Goal: Task Accomplishment & Management: Manage account settings

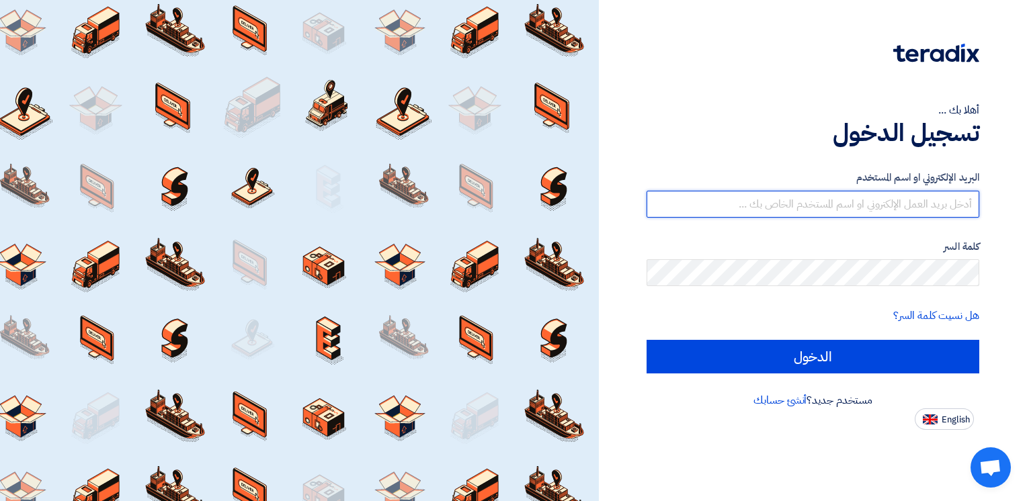
type input "[PERSON_NAME][EMAIL_ADDRESS][DOMAIN_NAME]"
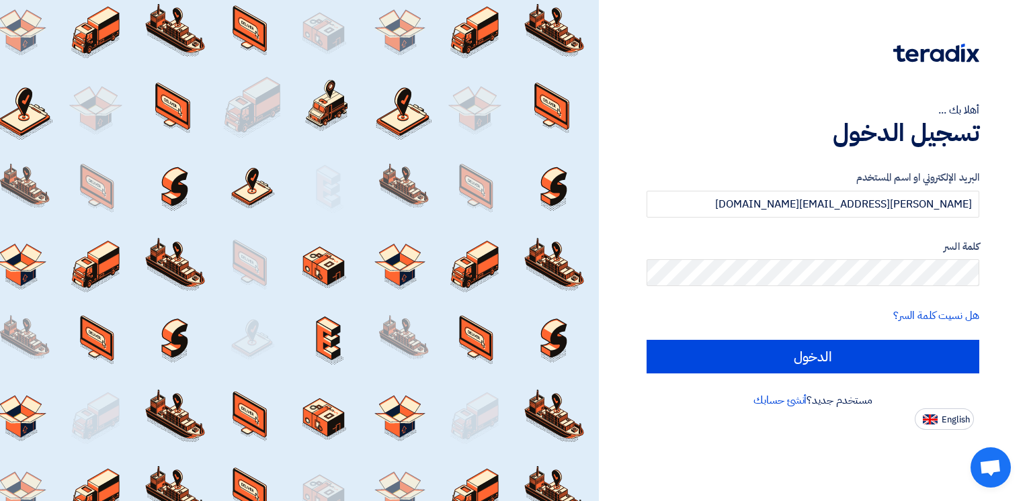
click at [600, 36] on div "أهلا بك ... تسجيل الدخول البريد الإلكتروني او اسم المستخدم [PERSON_NAME][EMAIL_…" at bounding box center [813, 250] width 428 height 501
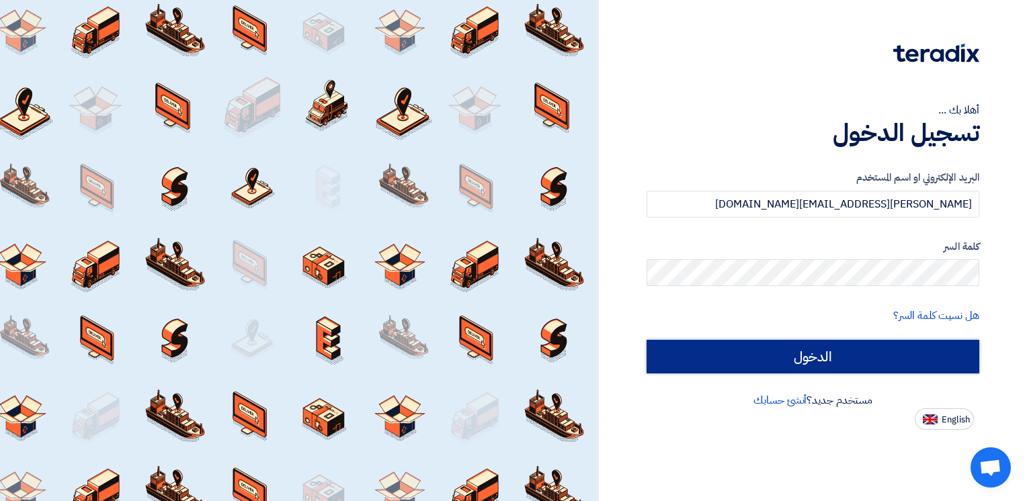
drag, startPoint x: 820, startPoint y: 351, endPoint x: 935, endPoint y: 368, distance: 116.1
click at [849, 351] on input "الدخول" at bounding box center [812, 357] width 333 height 34
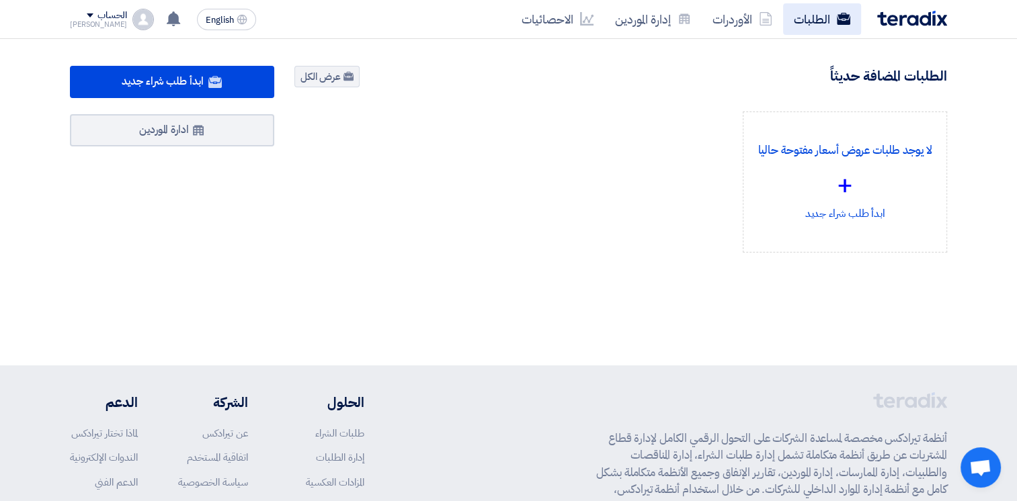
click at [816, 11] on link "الطلبات" at bounding box center [822, 19] width 78 height 32
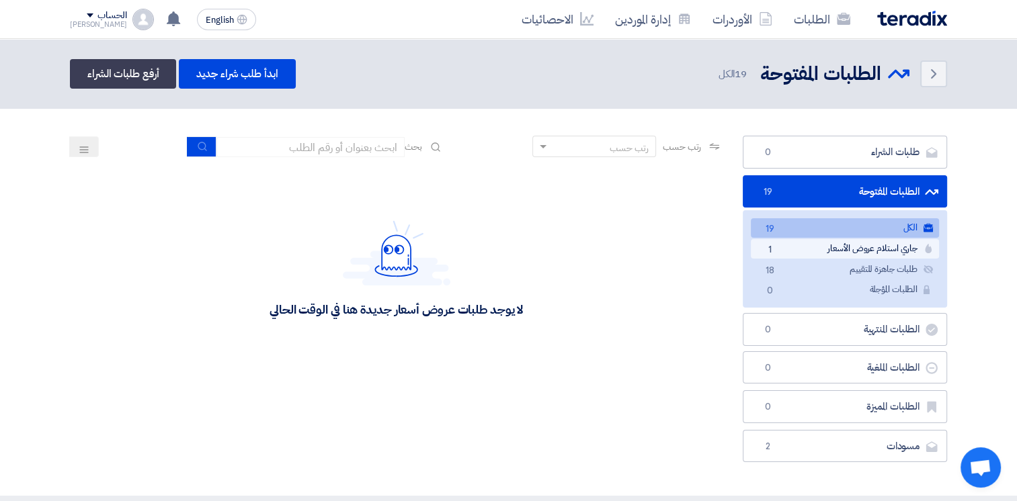
click at [865, 246] on link "جاري استلام عروض الأسعار جاري استلام عروض الأسعار 1" at bounding box center [845, 248] width 188 height 19
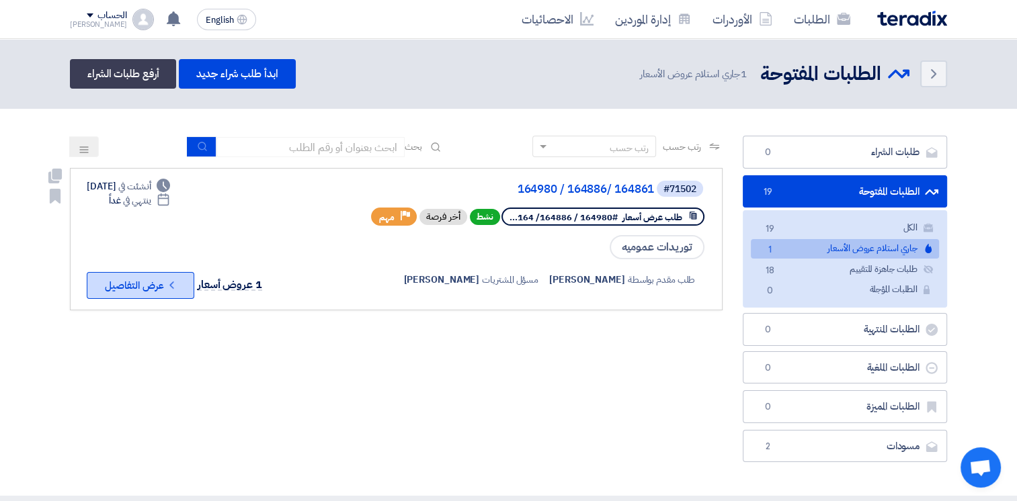
click at [140, 286] on button "Check details عرض التفاصيل" at bounding box center [141, 285] width 108 height 27
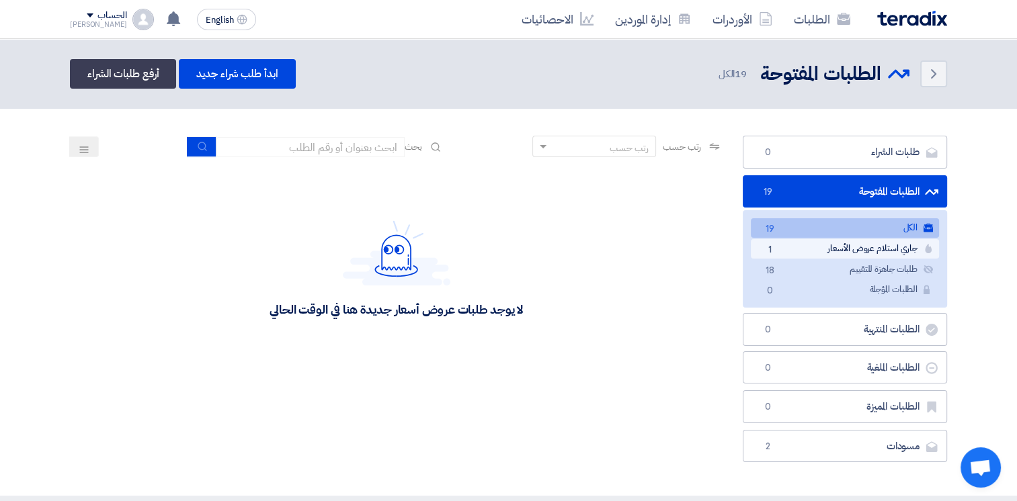
click at [814, 249] on link "جاري استلام عروض الأسعار جاري استلام عروض الأسعار 1" at bounding box center [845, 248] width 188 height 19
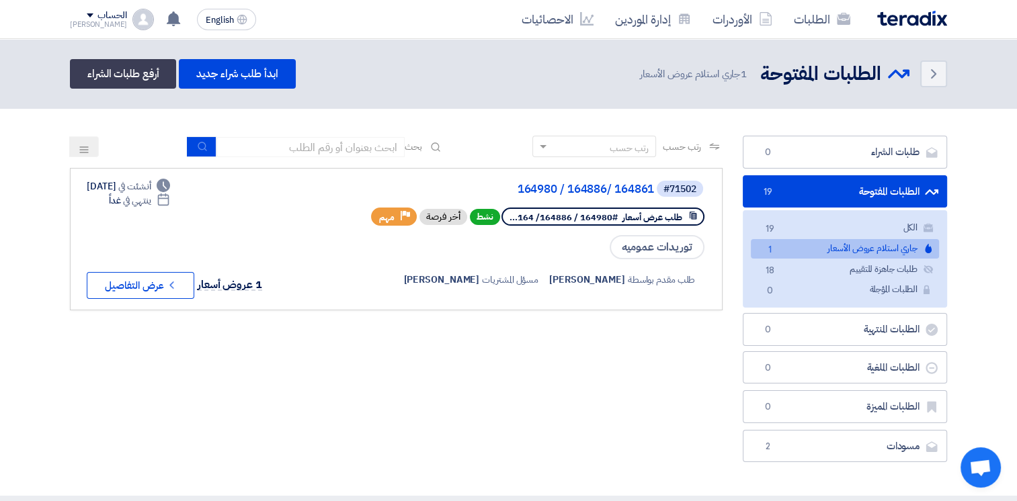
click at [81, 145] on icon at bounding box center [84, 149] width 11 height 11
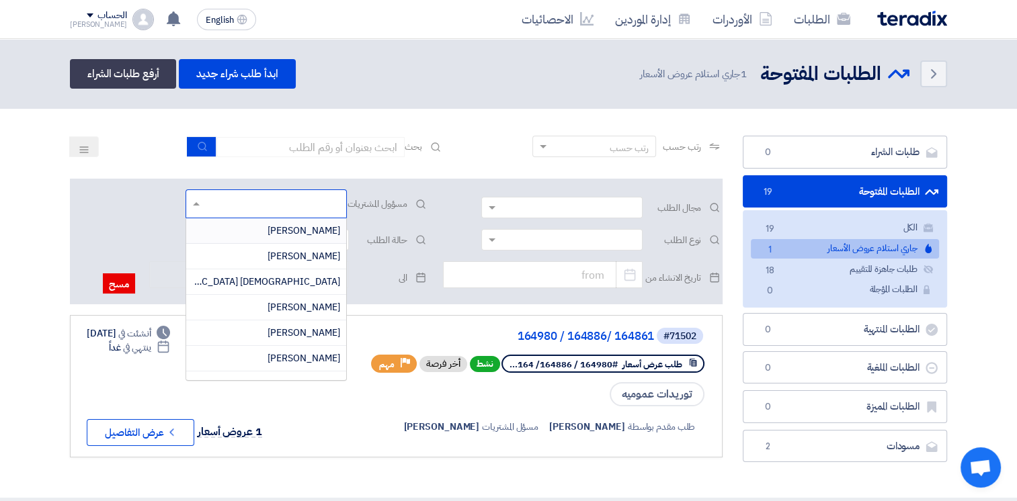
click at [191, 201] on input "text" at bounding box center [265, 205] width 148 height 22
click at [191, 200] on input "text" at bounding box center [265, 205] width 148 height 22
click at [122, 200] on div "مجال الطلب مسؤول المشتريات [PERSON_NAME] [PERSON_NAME] Adham [GEOGRAPHIC_DATA] …" at bounding box center [396, 242] width 652 height 126
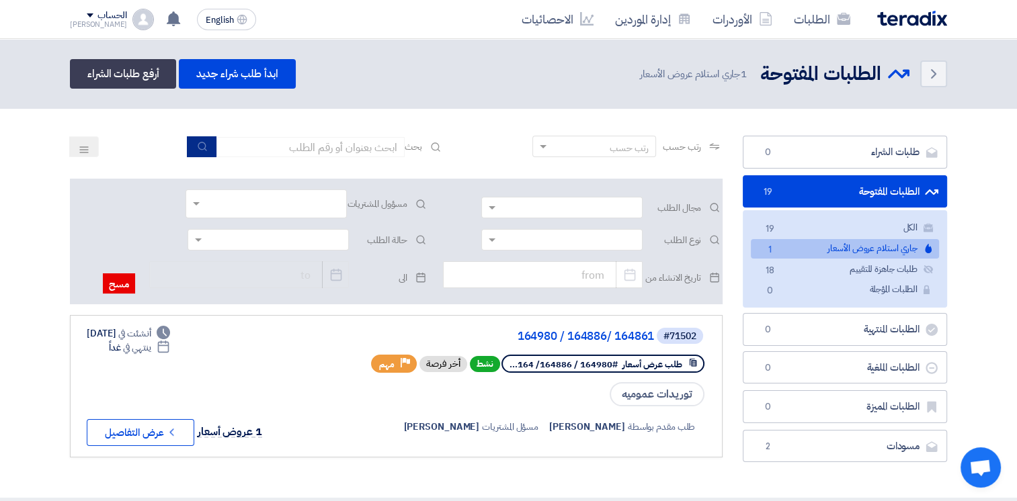
click at [197, 145] on icon "submit" at bounding box center [202, 146] width 11 height 11
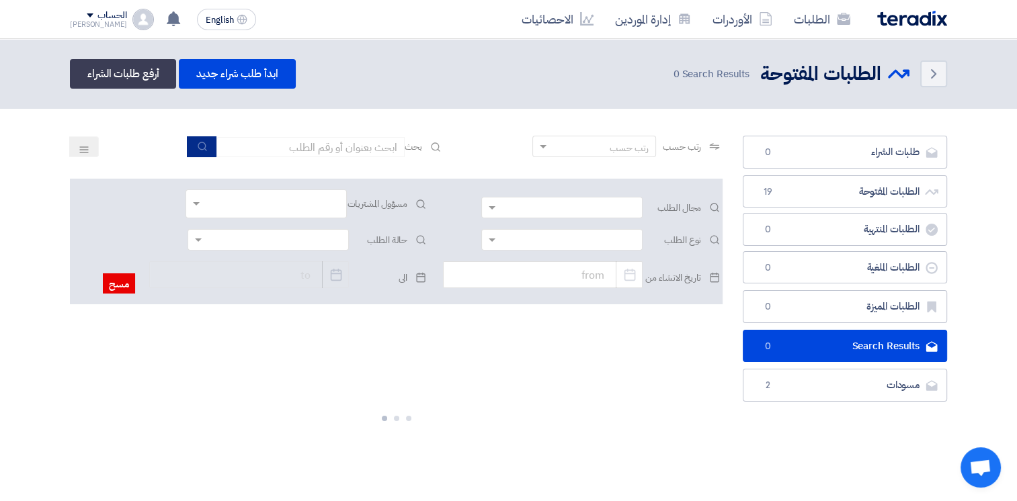
click at [200, 149] on use "submit" at bounding box center [202, 146] width 9 height 9
click at [89, 146] on icon at bounding box center [84, 149] width 11 height 11
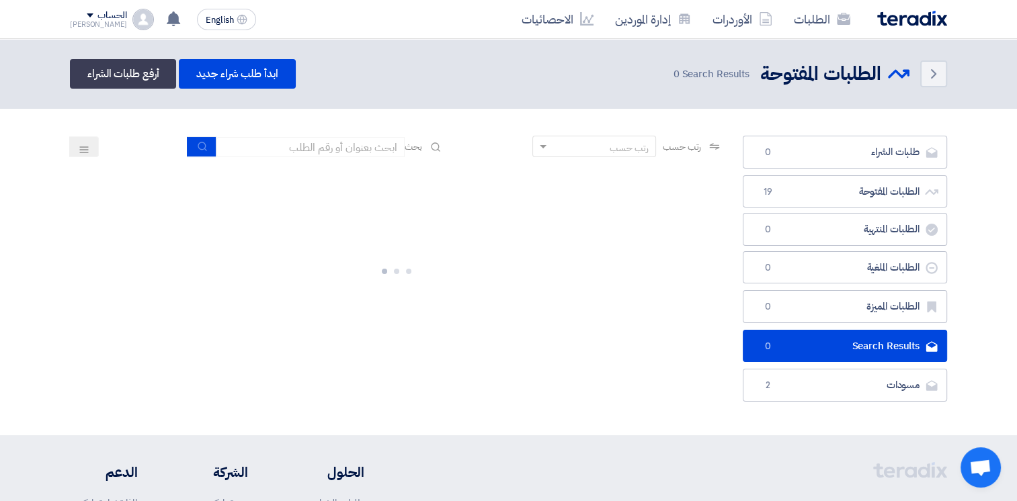
click at [831, 365] on div "طلبات الشراء طلبات الشراء 0 الطلبات المفتوحة الطلبات المفتوحة 19 الطلبات المنته…" at bounding box center [844, 269] width 204 height 266
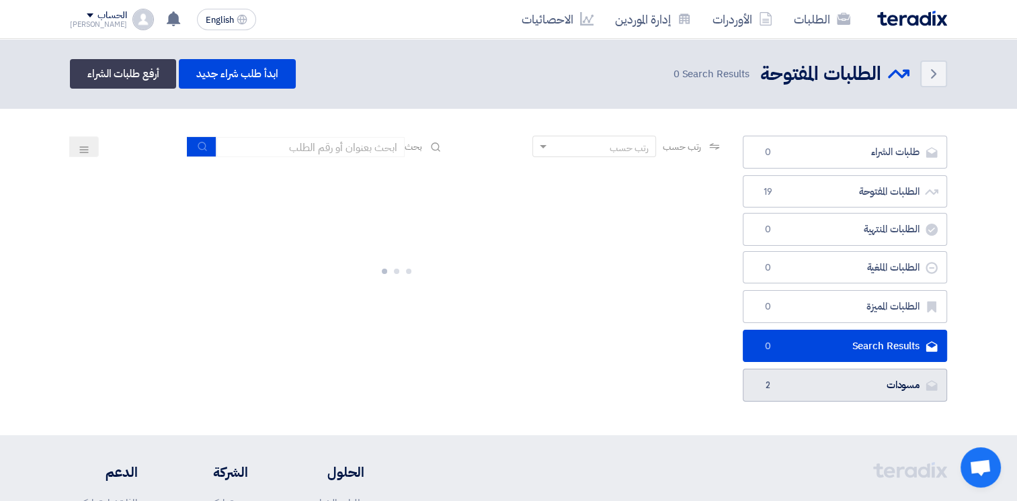
click at [834, 378] on link "مسودات [GEOGRAPHIC_DATA] 2" at bounding box center [844, 385] width 204 height 33
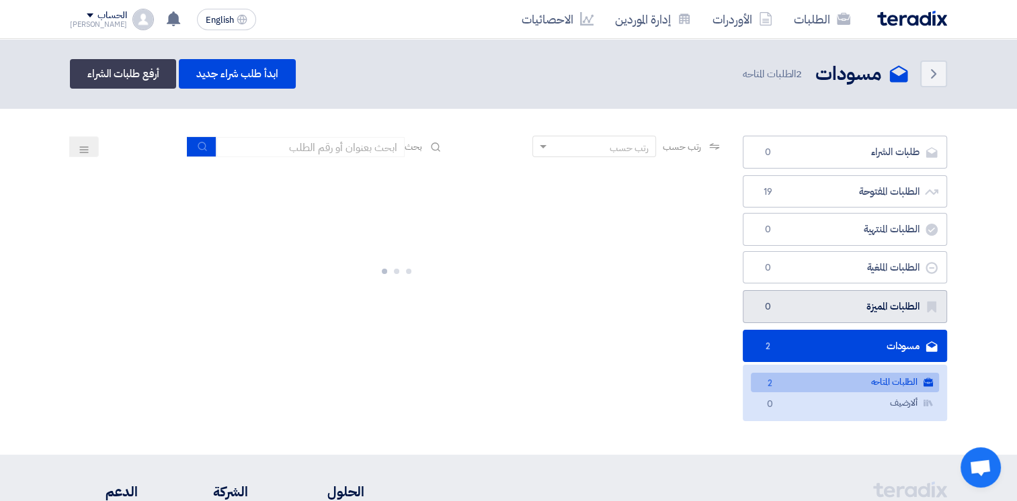
drag, startPoint x: 841, startPoint y: 302, endPoint x: 841, endPoint y: 286, distance: 15.5
click at [841, 301] on link "الطلبات المميزة الطلبات المميزة 0" at bounding box center [844, 306] width 204 height 33
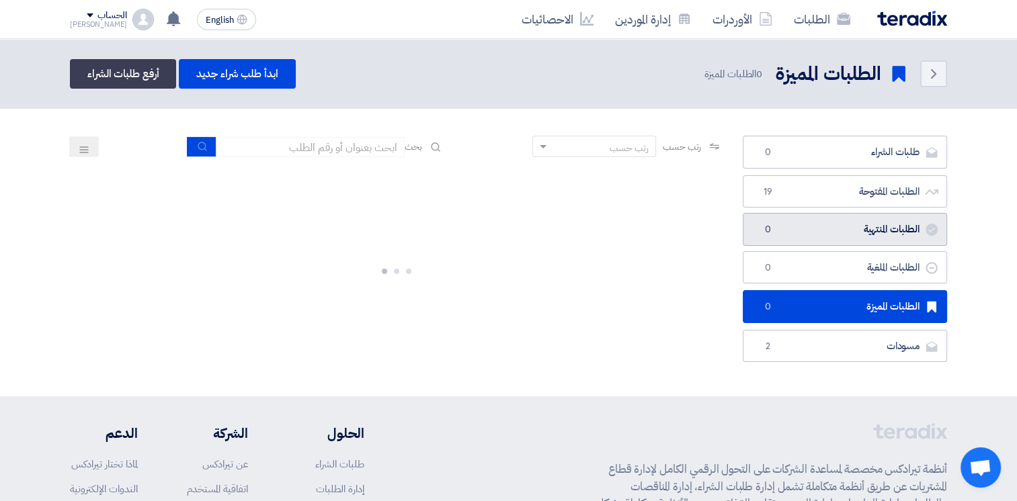
click at [839, 243] on ul "الطلبات المفتوحة الطلبات المفتوحة 19 الطلبات المنتهية الطلبات المنتهية 0 الطلبا…" at bounding box center [844, 229] width 204 height 109
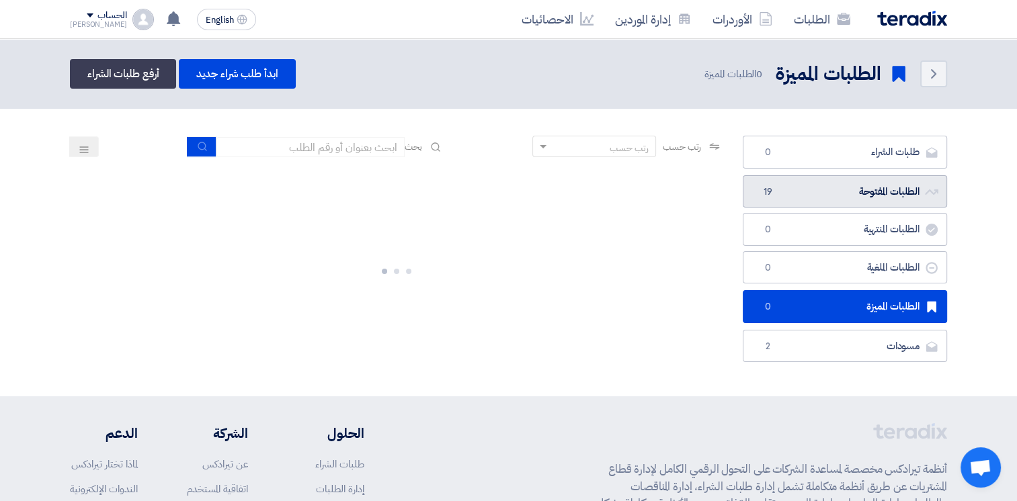
drag, startPoint x: 839, startPoint y: 243, endPoint x: 830, endPoint y: 175, distance: 69.0
click at [830, 175] on link "الطلبات المفتوحة الطلبات المفتوحة 19" at bounding box center [844, 191] width 204 height 33
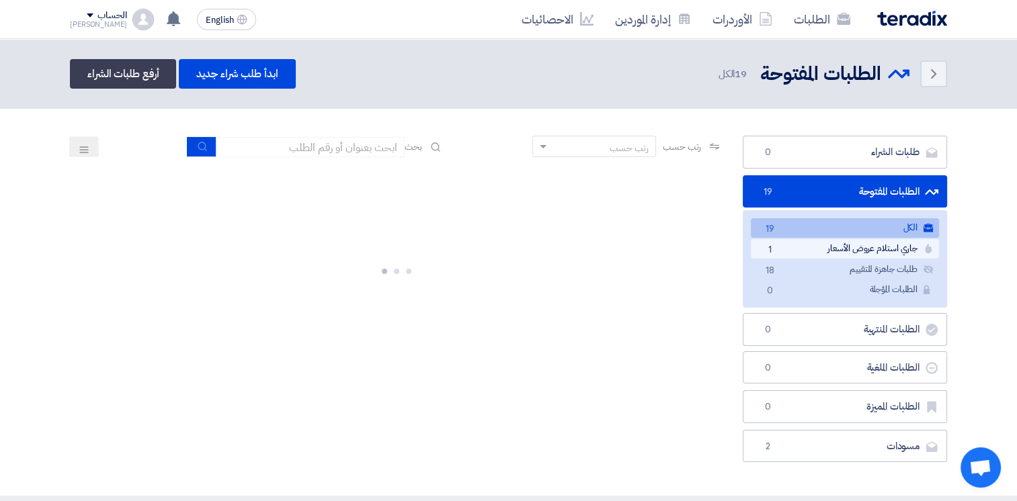
click at [802, 254] on link "جاري استلام عروض الأسعار جاري استلام عروض الأسعار 1" at bounding box center [845, 248] width 188 height 19
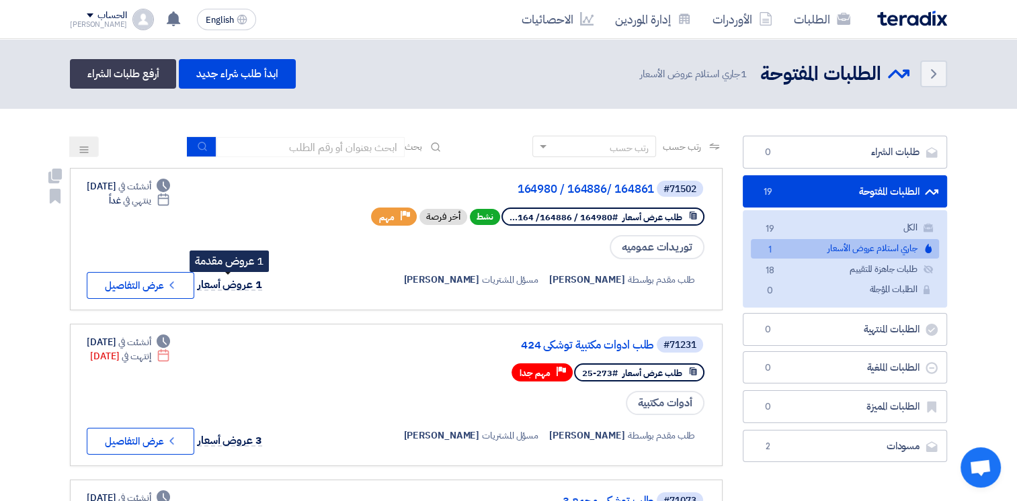
click at [234, 286] on span "1 عروض أسعار" at bounding box center [230, 285] width 65 height 16
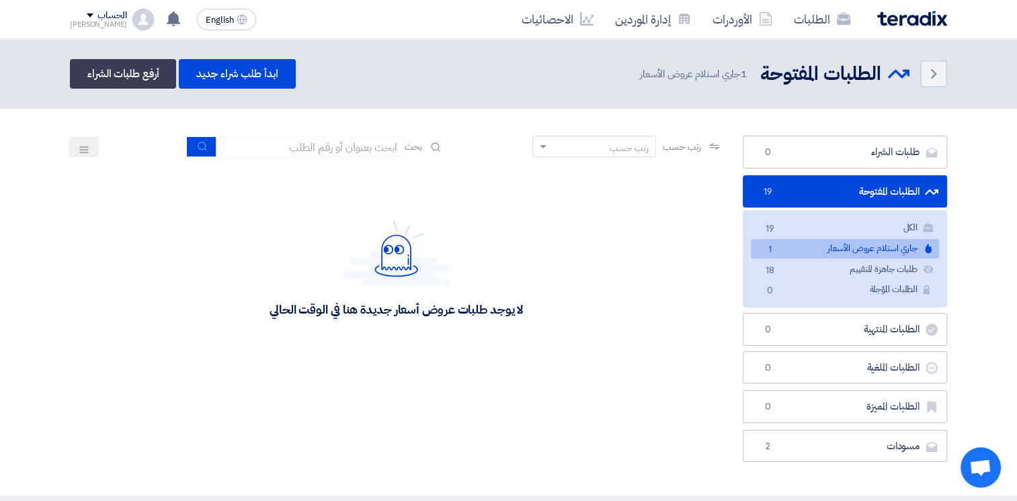
click at [171, 287] on div "لا يوجد طلبات عروض أسعار جديدة هنا في الوقت الحالي" at bounding box center [396, 269] width 652 height 202
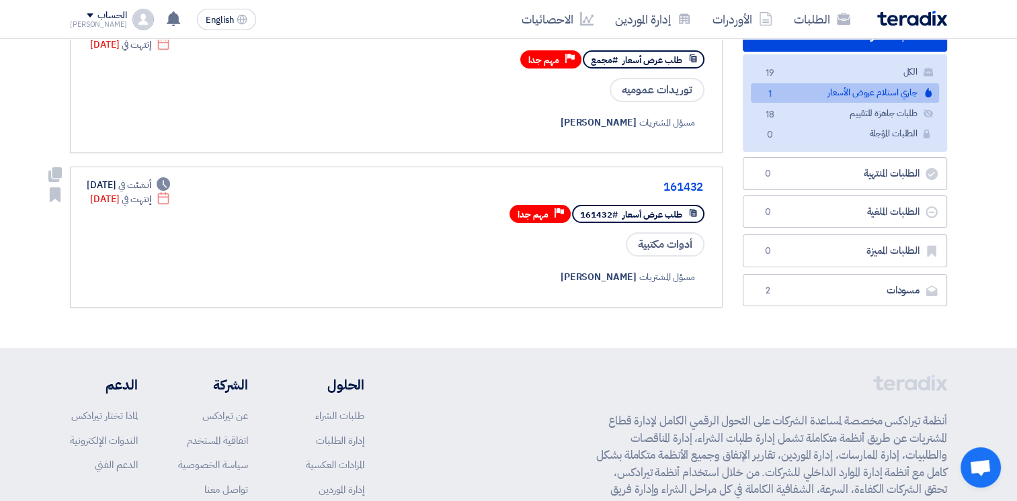
scroll to position [67, 0]
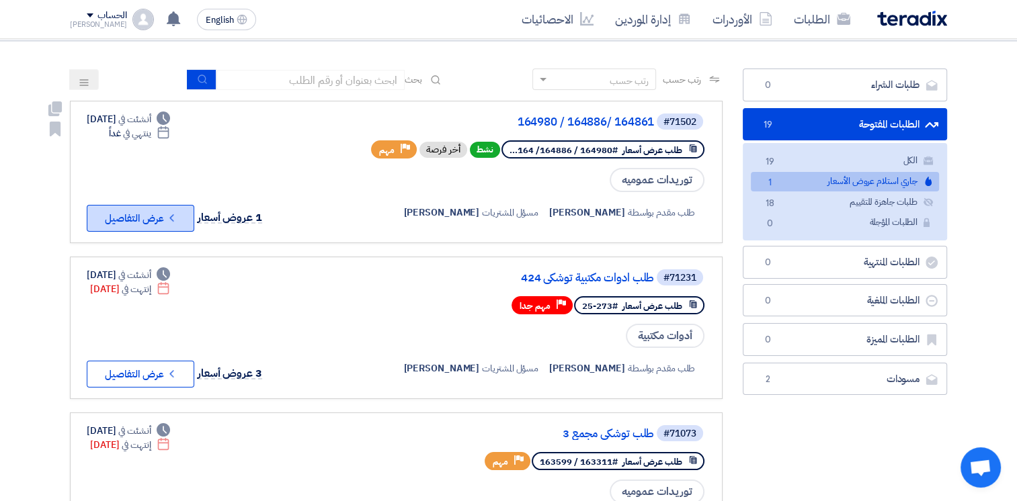
click at [140, 219] on button "Check details عرض التفاصيل" at bounding box center [141, 218] width 108 height 27
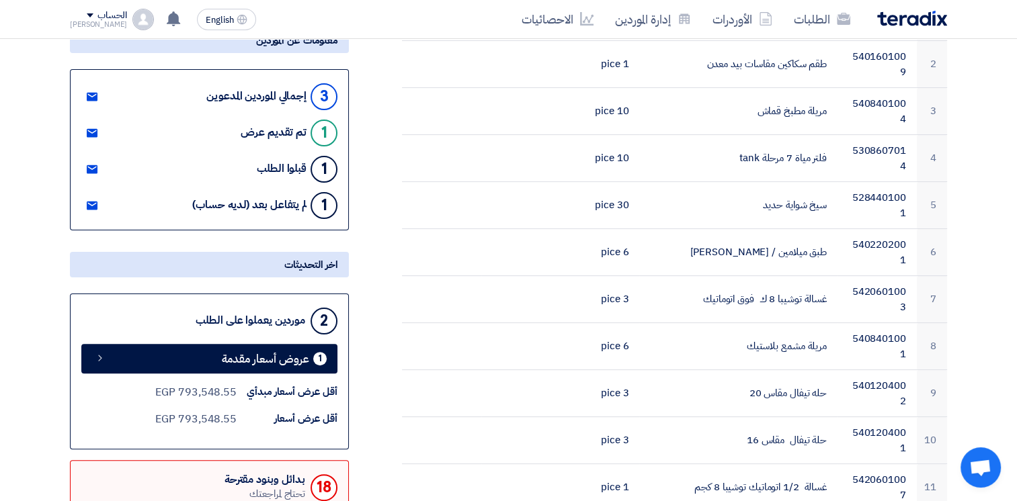
scroll to position [267, 0]
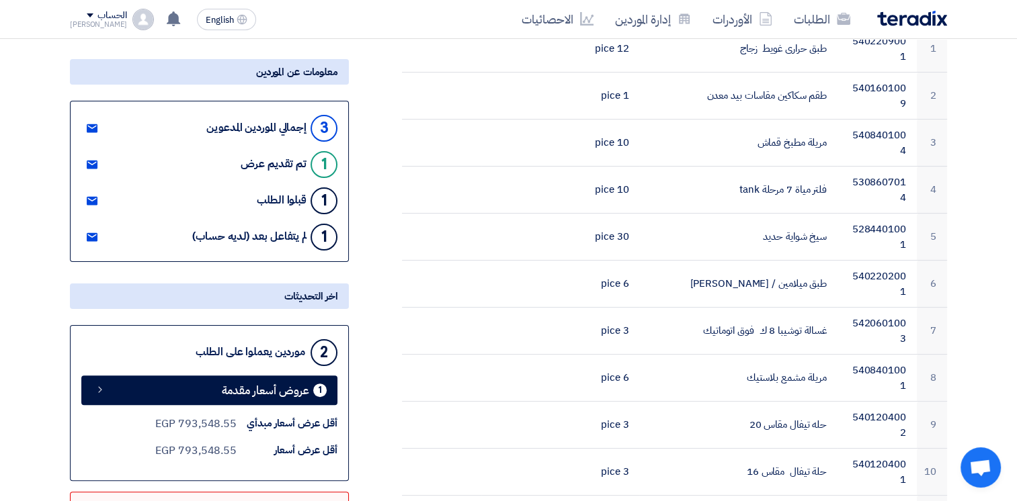
click at [94, 235] on use at bounding box center [92, 237] width 11 height 9
click at [322, 123] on div "3" at bounding box center [323, 128] width 27 height 27
click at [97, 128] on link at bounding box center [92, 128] width 22 height 20
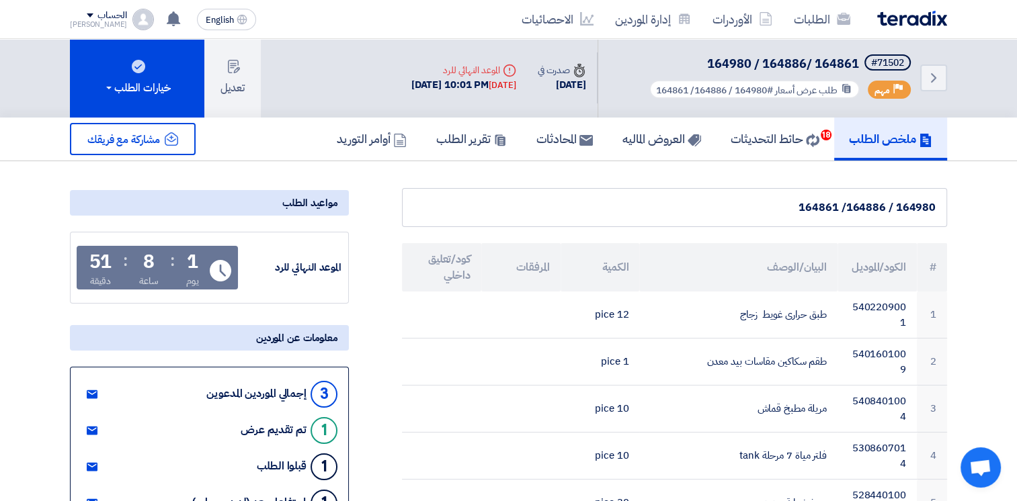
scroll to position [0, 0]
click at [626, 140] on h5 "العروض الماليه" at bounding box center [661, 139] width 79 height 15
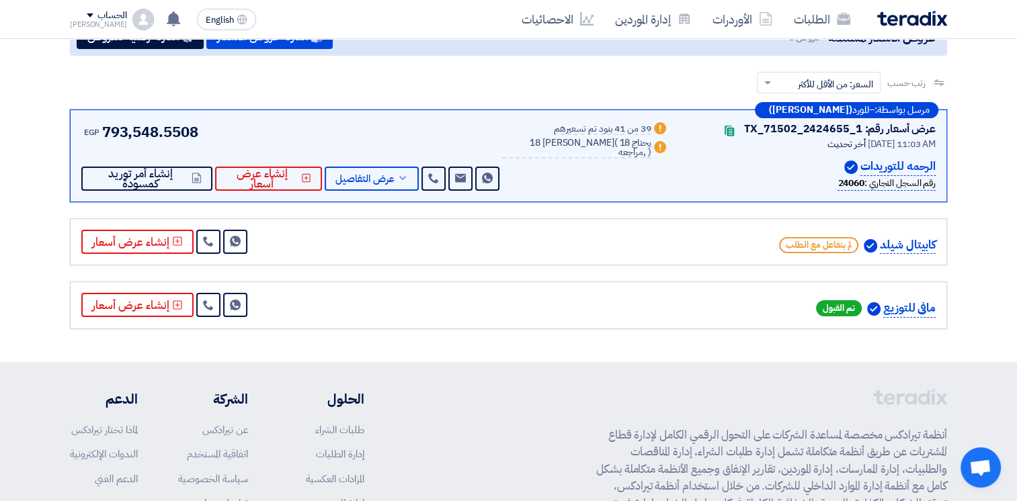
scroll to position [202, 0]
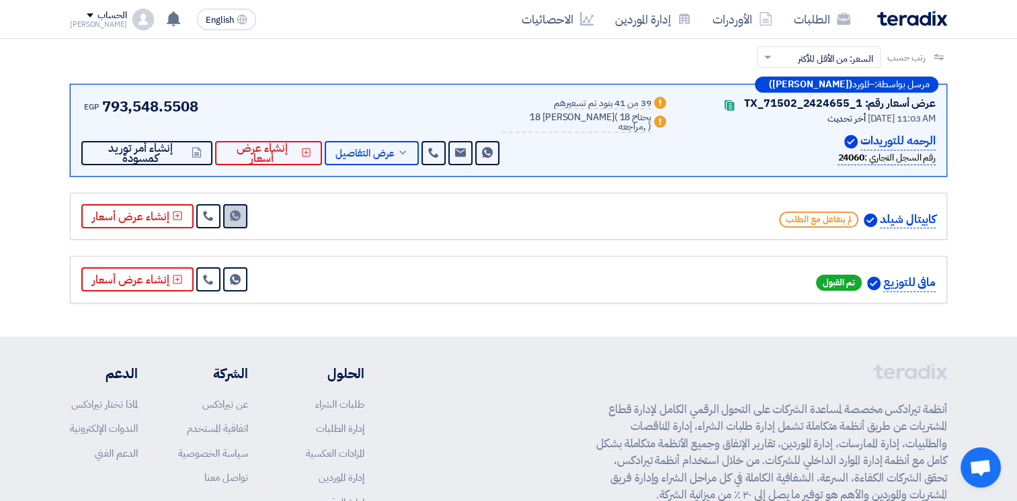
click at [240, 214] on link "Send Message" at bounding box center [235, 216] width 24 height 24
